Goal: Transaction & Acquisition: Purchase product/service

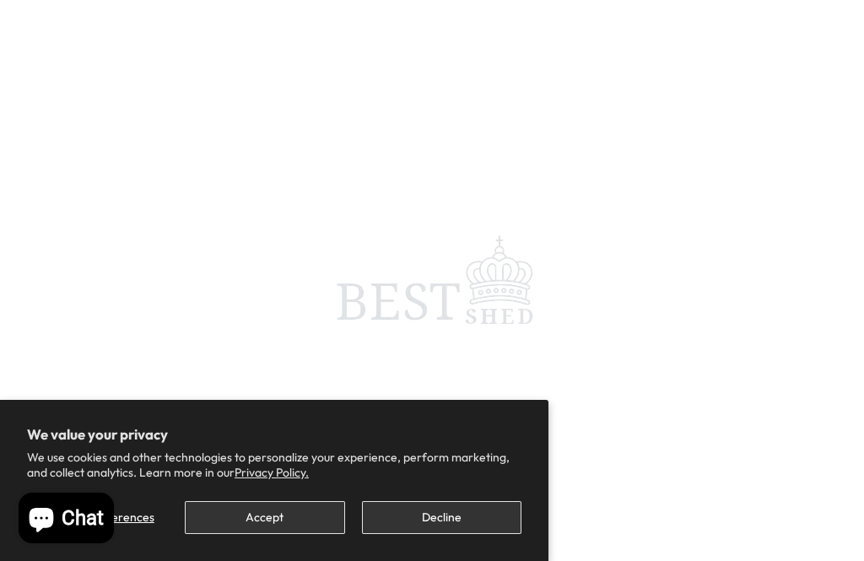
click at [283, 511] on button "Accept" at bounding box center [265, 517] width 160 height 33
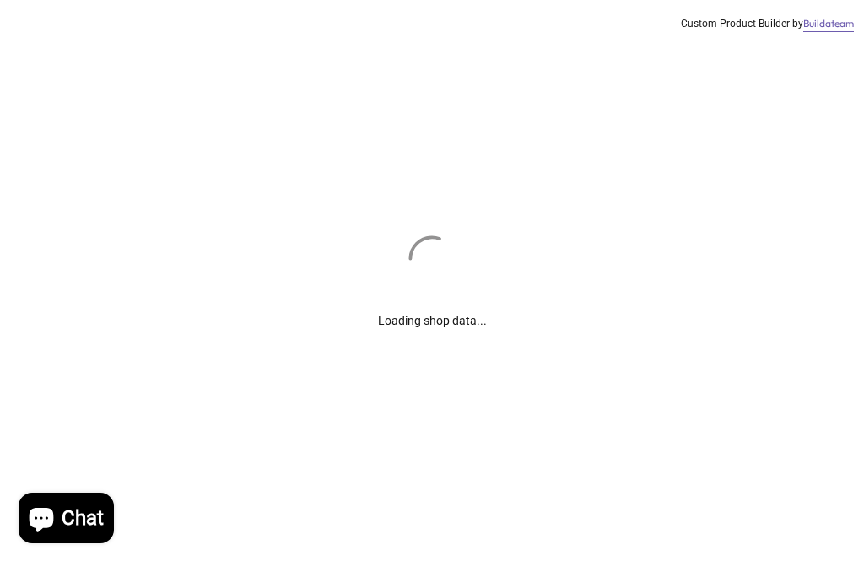
click at [272, 522] on div "Loading shop data... Custom Product Builder by Buildateam" at bounding box center [432, 280] width 864 height 561
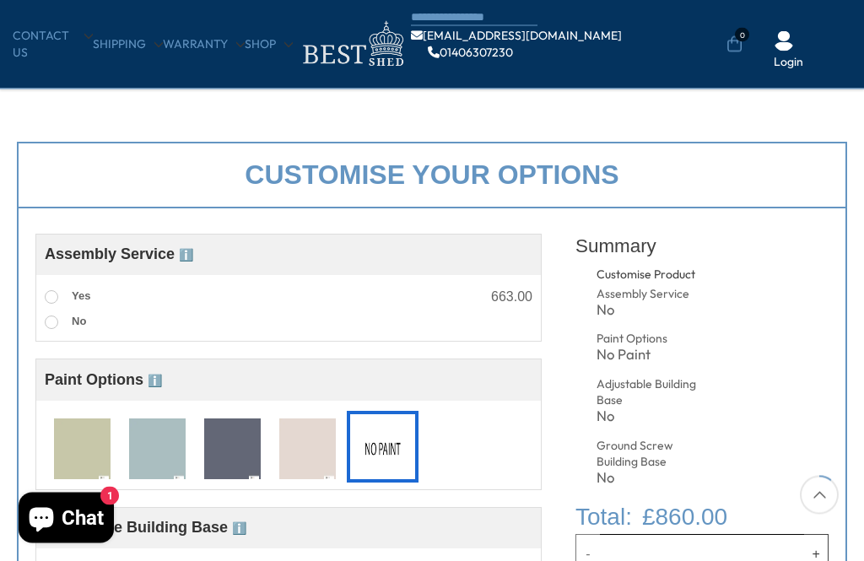
scroll to position [450, 0]
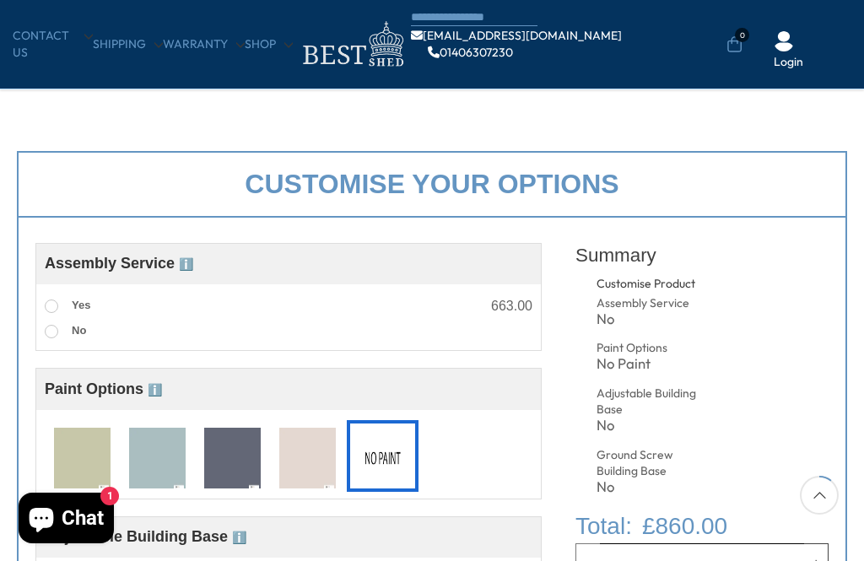
click at [161, 457] on img at bounding box center [157, 459] width 57 height 62
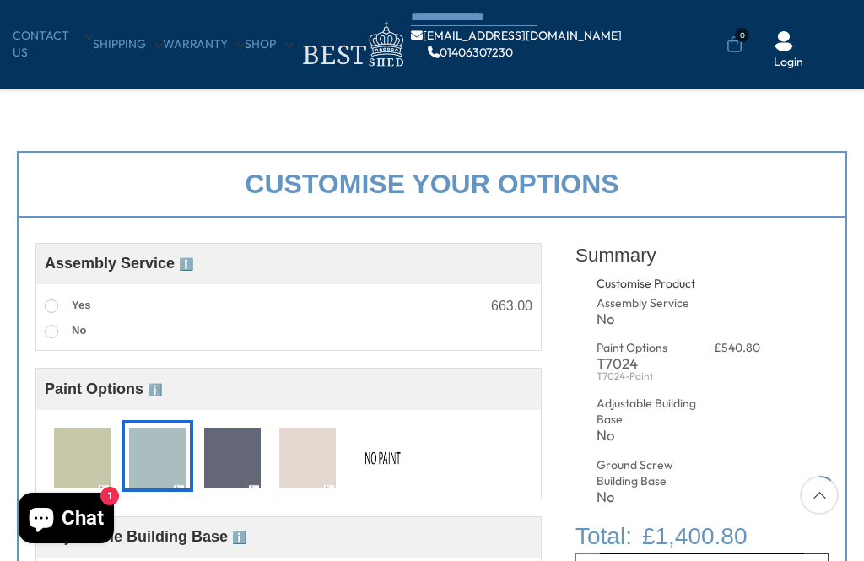
click at [170, 457] on img at bounding box center [157, 459] width 57 height 62
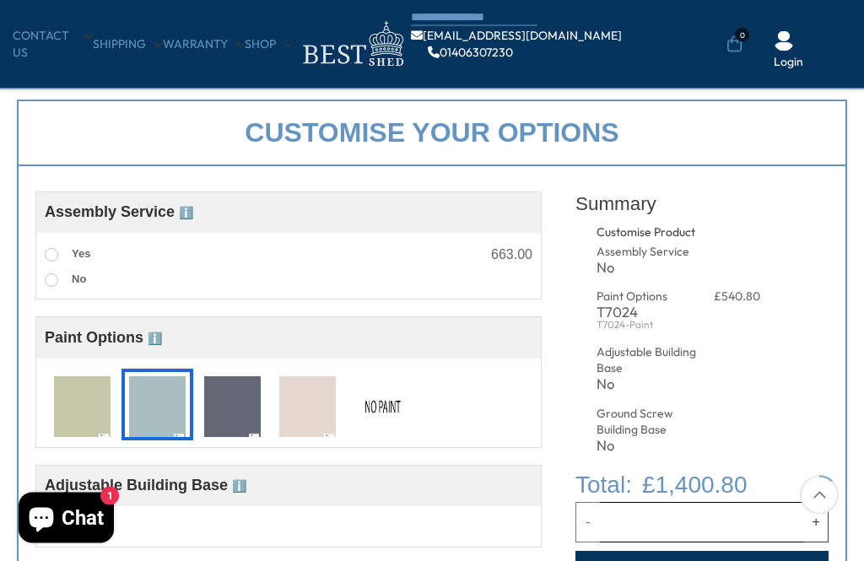
scroll to position [502, 0]
click at [388, 399] on img at bounding box center [382, 407] width 57 height 62
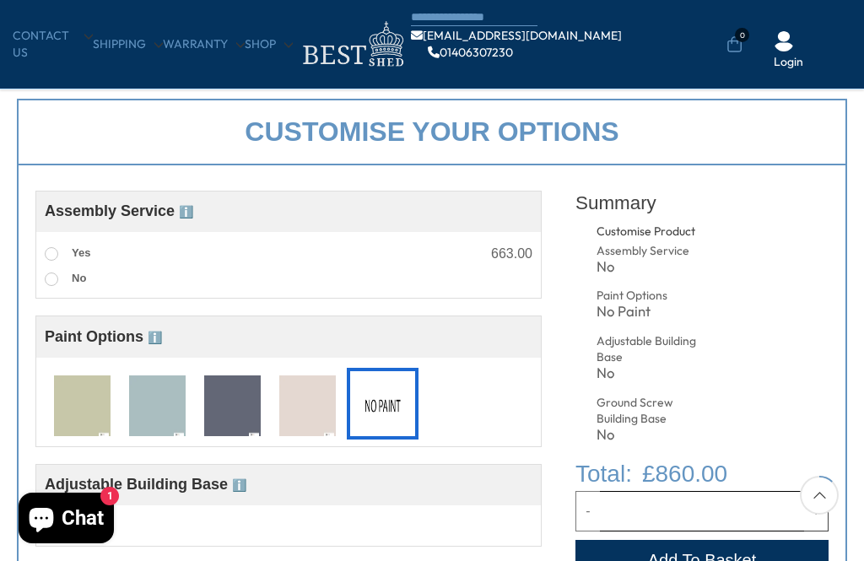
click at [168, 402] on img at bounding box center [157, 407] width 57 height 62
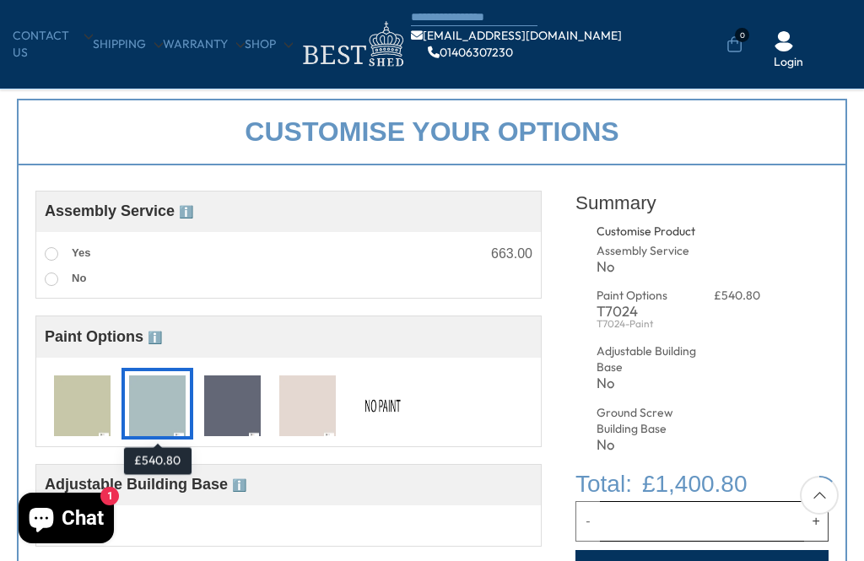
click at [316, 403] on img at bounding box center [307, 407] width 57 height 62
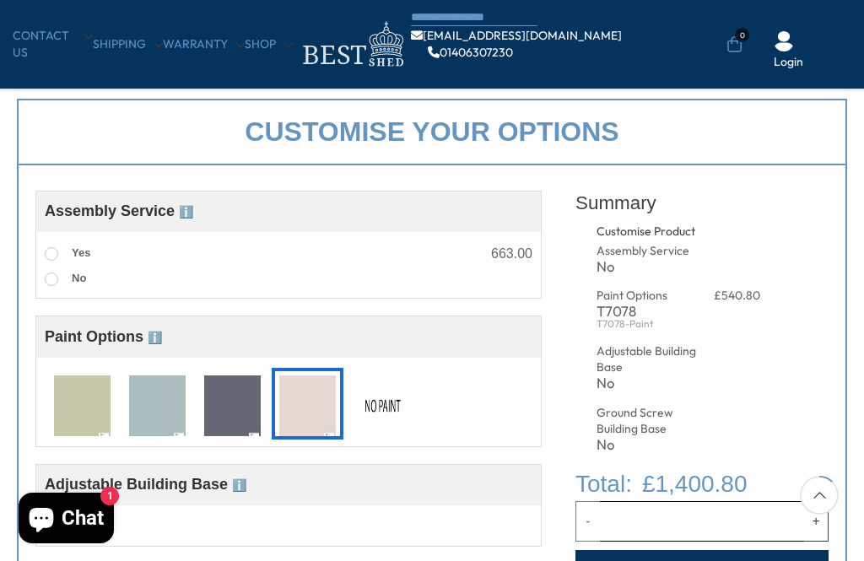
click at [309, 403] on img at bounding box center [307, 407] width 57 height 62
click at [622, 365] on div "Adjustable Building Base" at bounding box center [649, 360] width 104 height 33
click at [385, 401] on img at bounding box center [382, 407] width 57 height 62
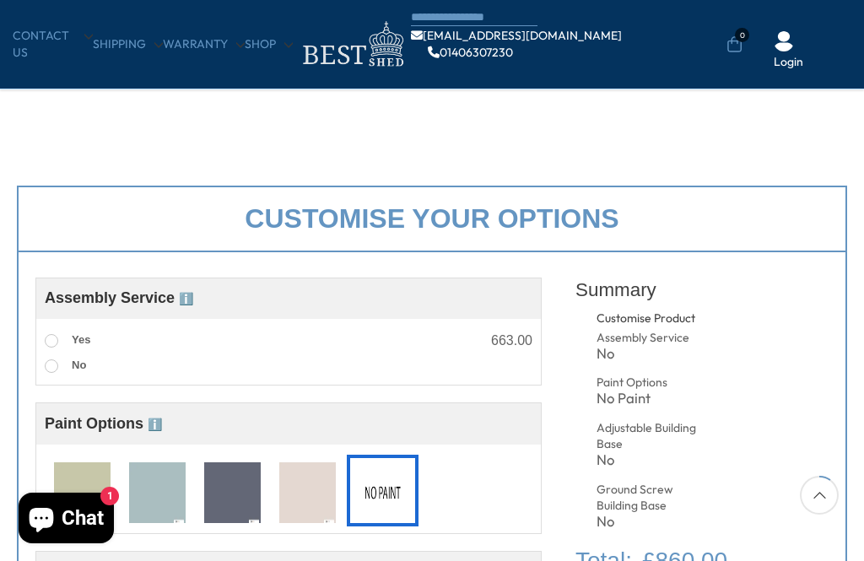
scroll to position [417, 0]
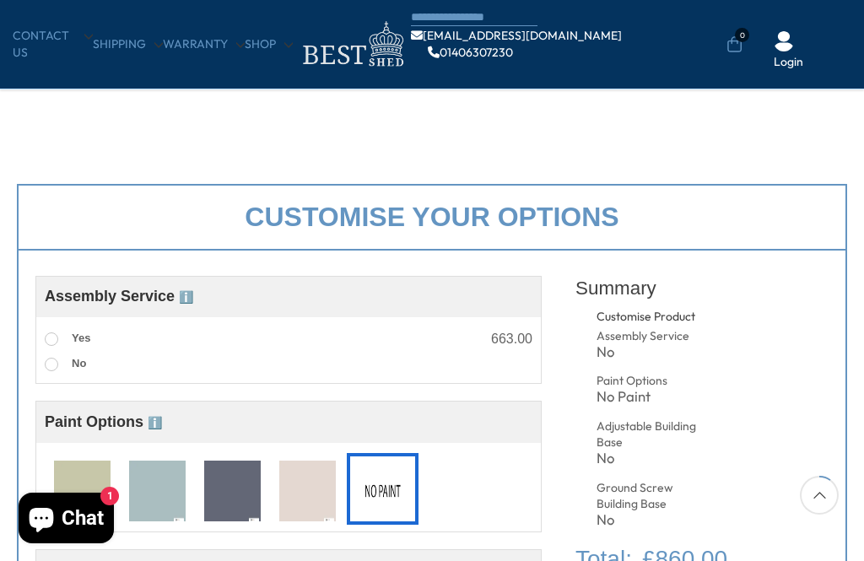
click at [64, 335] on label "Yes" at bounding box center [68, 339] width 46 height 22
